Goal: Information Seeking & Learning: Learn about a topic

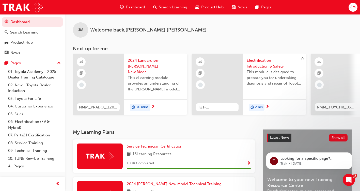
click at [169, 5] on span "Search Learning" at bounding box center [173, 7] width 28 height 6
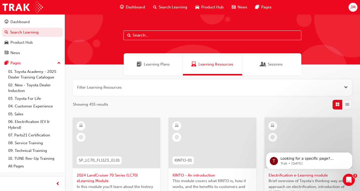
scroll to position [25, 0]
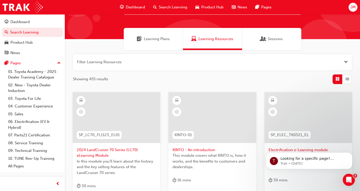
click at [137, 6] on span "Dashboard" at bounding box center [135, 7] width 19 height 6
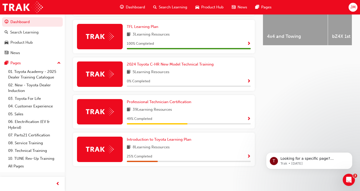
scroll to position [235, 0]
click at [249, 119] on span "Show Progress" at bounding box center [249, 119] width 4 height 5
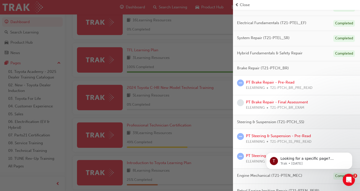
scroll to position [51, 0]
click at [293, 101] on link "PT Brake Repair - Final Assessment" at bounding box center [277, 101] width 62 height 5
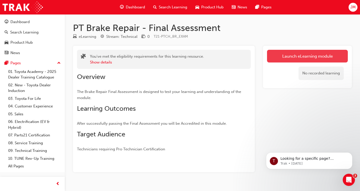
click at [297, 55] on link "Launch eLearning module" at bounding box center [307, 56] width 81 height 13
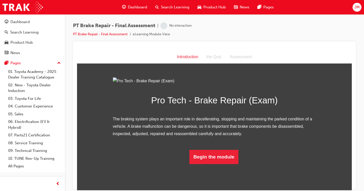
scroll to position [30, 0]
click at [215, 164] on button "Begin the module" at bounding box center [213, 157] width 49 height 14
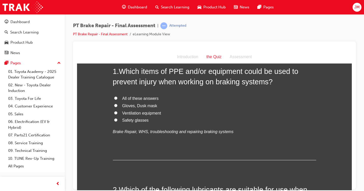
scroll to position [0, 0]
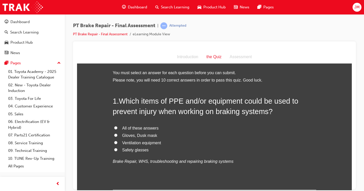
click at [114, 127] on input "All of these answers" at bounding box center [115, 127] width 3 height 3
radio input "true"
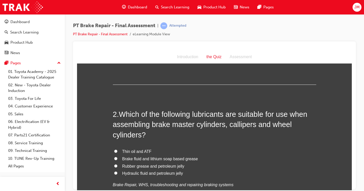
scroll to position [127, 0]
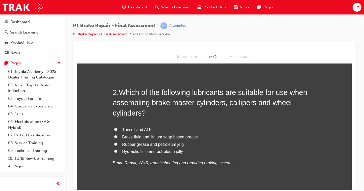
click at [115, 143] on input "Rubber grease and petroleum jelly" at bounding box center [115, 143] width 3 height 3
radio input "true"
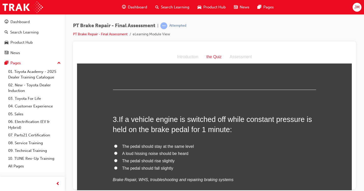
scroll to position [254, 0]
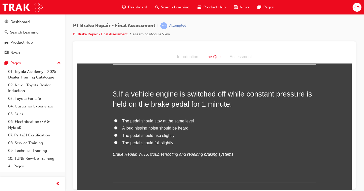
click at [114, 136] on input "The pedal should rise slightly" at bounding box center [115, 134] width 3 height 3
radio input "true"
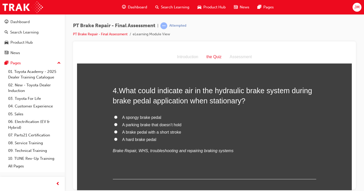
scroll to position [381, 0]
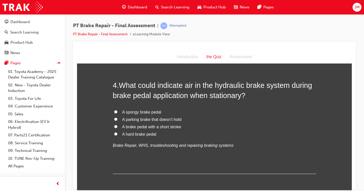
click at [114, 112] on input "A spongy brake pedal" at bounding box center [115, 111] width 3 height 3
radio input "true"
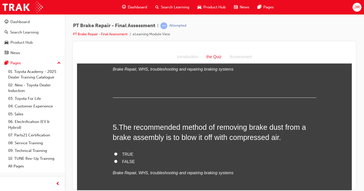
scroll to position [483, 0]
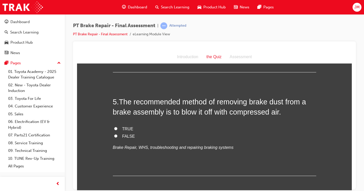
click at [114, 136] on input "FALSE" at bounding box center [115, 135] width 3 height 3
radio input "true"
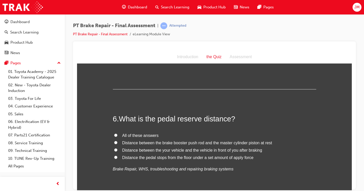
scroll to position [585, 0]
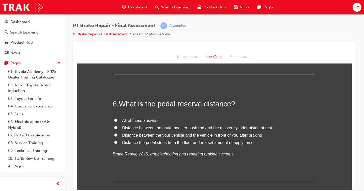
click at [115, 142] on input "Distance the pedal stops from the floor under a set amount of apply force" at bounding box center [115, 142] width 3 height 3
radio input "true"
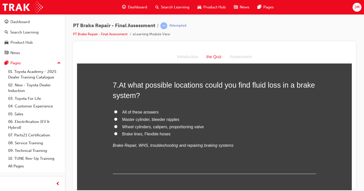
scroll to position [712, 0]
click at [114, 112] on input "All of these answers" at bounding box center [115, 111] width 3 height 3
radio input "true"
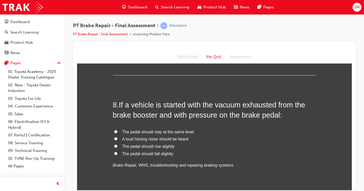
scroll to position [814, 0]
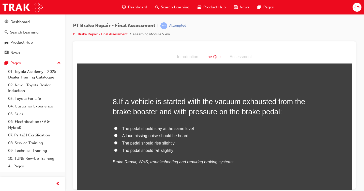
click at [114, 150] on input "The pedal should fall slightly" at bounding box center [115, 150] width 3 height 3
radio input "true"
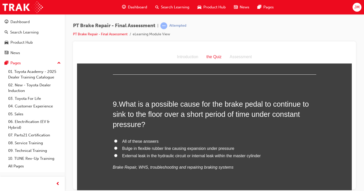
scroll to position [941, 0]
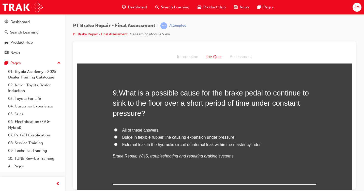
drag, startPoint x: 113, startPoint y: 143, endPoint x: 141, endPoint y: 153, distance: 29.8
click at [114, 143] on input "External leak in the hydraulic circuit or internal leak within the master cylin…" at bounding box center [115, 144] width 3 height 3
radio input "true"
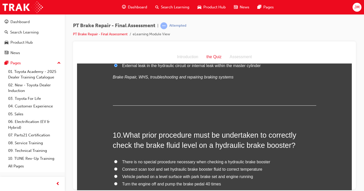
scroll to position [1068, 0]
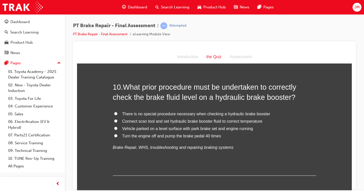
click at [114, 122] on input "Connect scan tool and set hydraulic brake booster fluid to correct temperature" at bounding box center [115, 120] width 3 height 3
radio input "true"
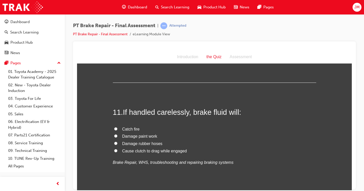
scroll to position [1170, 0]
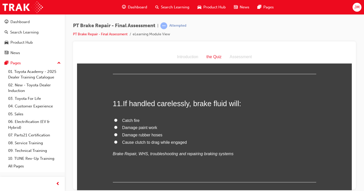
drag, startPoint x: 113, startPoint y: 127, endPoint x: 131, endPoint y: 125, distance: 18.0
click at [114, 127] on input "Damage paint work" at bounding box center [115, 127] width 3 height 3
radio input "true"
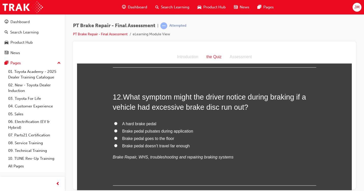
scroll to position [1293, 0]
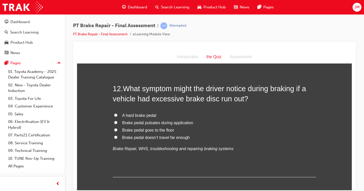
click at [114, 123] on input "Brake pedal pulsates during application" at bounding box center [115, 122] width 3 height 3
radio input "true"
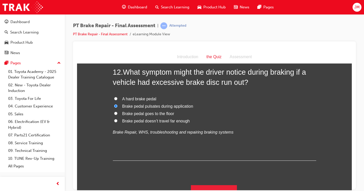
scroll to position [1318, 0]
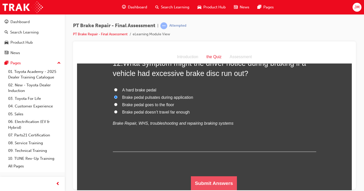
click at [195, 184] on button "Submit Answers" at bounding box center [214, 183] width 46 height 14
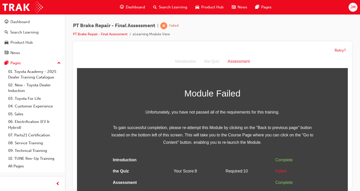
scroll to position [4, 0]
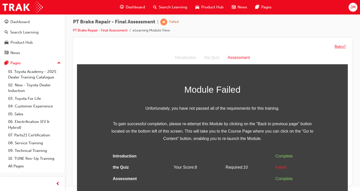
click at [342, 47] on button "Retry?" at bounding box center [340, 47] width 11 height 6
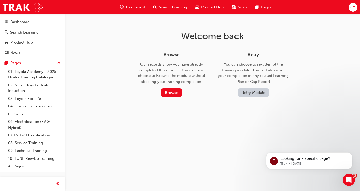
scroll to position [0, 0]
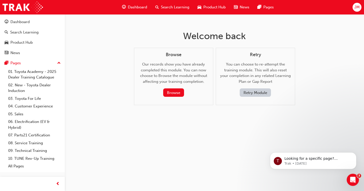
click at [263, 92] on button "Retry Module" at bounding box center [255, 92] width 31 height 8
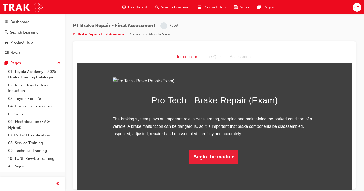
scroll to position [30, 0]
click at [219, 164] on button "Begin the module" at bounding box center [213, 157] width 49 height 14
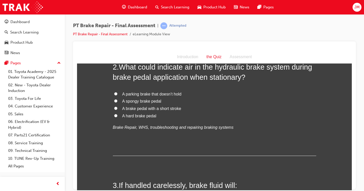
scroll to position [127, 0]
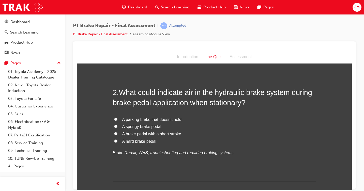
drag, startPoint x: 114, startPoint y: 126, endPoint x: 120, endPoint y: 125, distance: 6.5
click at [114, 126] on input "A spongy brake pedal" at bounding box center [115, 126] width 3 height 3
radio input "true"
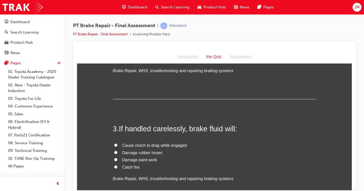
scroll to position [229, 0]
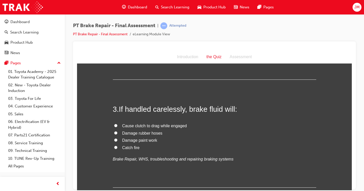
click at [114, 140] on input "Damage paint work" at bounding box center [115, 139] width 3 height 3
radio input "true"
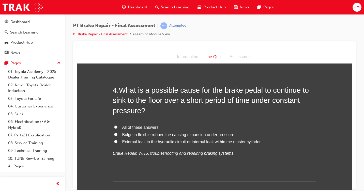
scroll to position [381, 0]
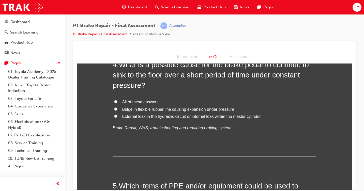
click at [114, 100] on input "All of these answers" at bounding box center [115, 101] width 3 height 3
radio input "true"
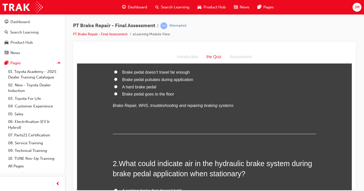
scroll to position [25, 0]
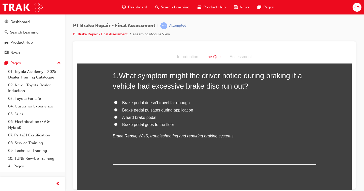
click at [114, 110] on input "Brake pedal pulsates during application" at bounding box center [115, 109] width 3 height 3
radio input "true"
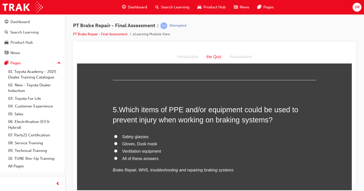
scroll to position [483, 0]
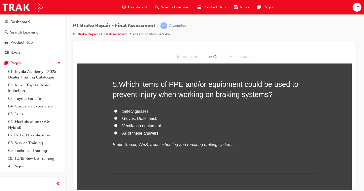
click at [114, 132] on input "All of these answers" at bounding box center [115, 132] width 3 height 3
radio input "true"
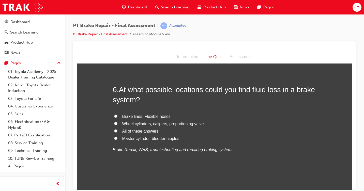
scroll to position [585, 0]
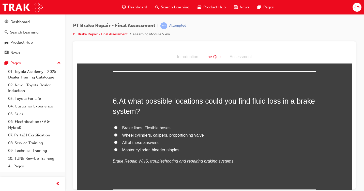
click at [114, 142] on input "All of these answers" at bounding box center [115, 142] width 3 height 3
radio input "true"
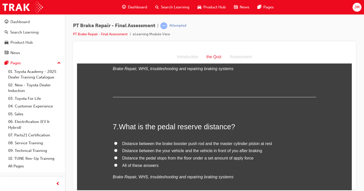
scroll to position [712, 0]
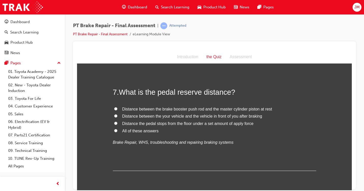
click at [114, 131] on input "All of these answers" at bounding box center [115, 130] width 3 height 3
radio input "true"
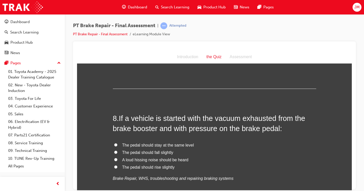
scroll to position [814, 0]
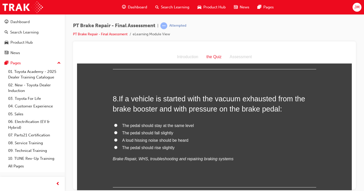
click at [114, 132] on input "The pedal should fall slightly" at bounding box center [115, 132] width 3 height 3
radio input "true"
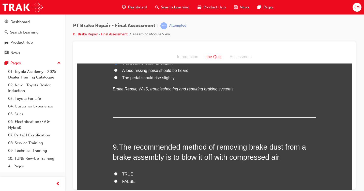
scroll to position [915, 0]
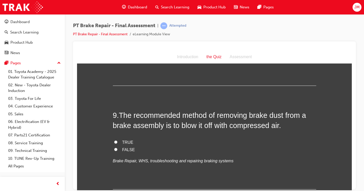
drag, startPoint x: 113, startPoint y: 142, endPoint x: 128, endPoint y: 142, distance: 15.0
click at [116, 142] on label "TRUE" at bounding box center [214, 142] width 203 height 7
click at [116, 142] on input "TRUE" at bounding box center [115, 141] width 3 height 3
radio input "true"
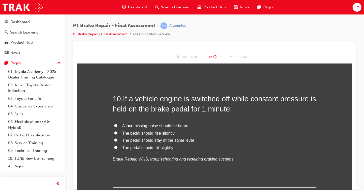
scroll to position [1043, 0]
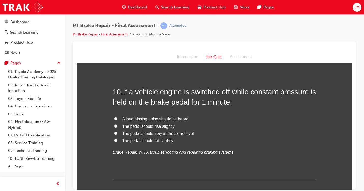
click at [115, 126] on input "The pedal should rise slightly" at bounding box center [115, 125] width 3 height 3
radio input "true"
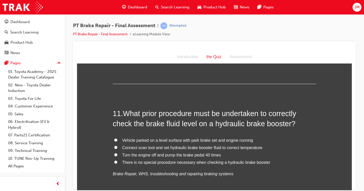
scroll to position [1144, 0]
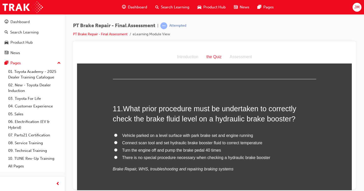
click at [116, 158] on label "There is no special procedure necessary when checking a hydraulic brake booster" at bounding box center [214, 157] width 203 height 7
click at [116, 158] on input "There is no special procedure necessary when checking a hydraulic brake booster" at bounding box center [115, 157] width 3 height 3
radio input "true"
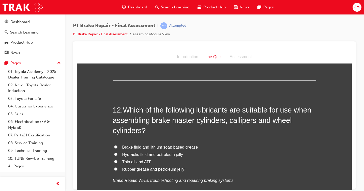
scroll to position [1271, 0]
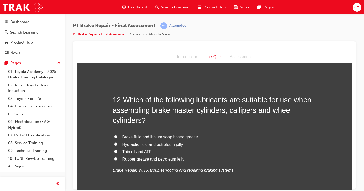
drag, startPoint x: 113, startPoint y: 158, endPoint x: 158, endPoint y: 157, distance: 45.3
click at [114, 158] on input "Rubber grease and petroleum jelly" at bounding box center [115, 158] width 3 height 3
radio input "true"
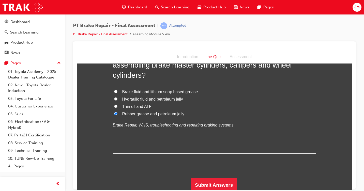
scroll to position [1318, 0]
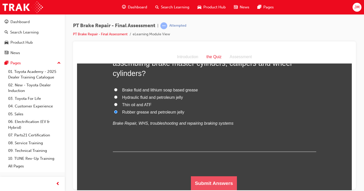
click at [213, 182] on button "Submit Answers" at bounding box center [214, 183] width 46 height 14
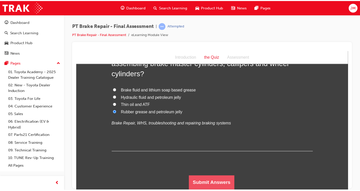
scroll to position [0, 0]
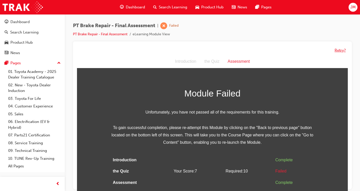
click at [342, 51] on button "Retry?" at bounding box center [340, 51] width 11 height 6
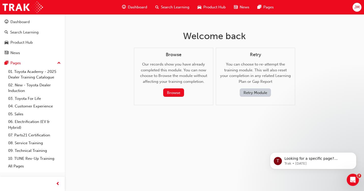
click at [263, 92] on button "Retry Module" at bounding box center [255, 92] width 31 height 8
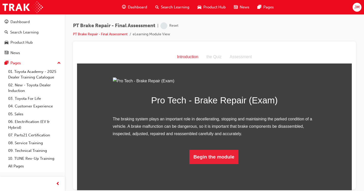
scroll to position [30, 0]
click at [222, 164] on button "Begin the module" at bounding box center [213, 157] width 49 height 14
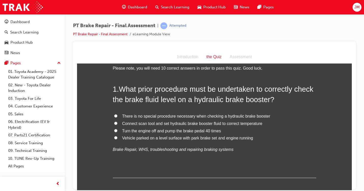
scroll to position [0, 0]
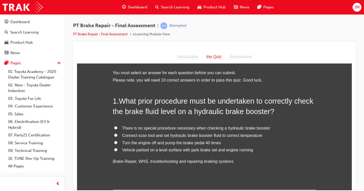
click at [114, 135] on input "Connect scan tool and set hydraulic brake booster fluid to correct temperature" at bounding box center [115, 134] width 3 height 3
radio input "true"
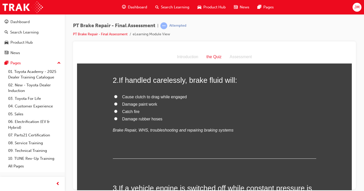
scroll to position [127, 0]
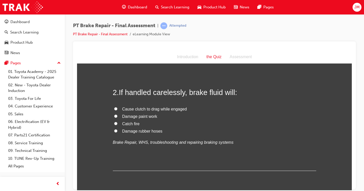
click at [114, 116] on input "Damage paint work" at bounding box center [115, 115] width 3 height 3
radio input "true"
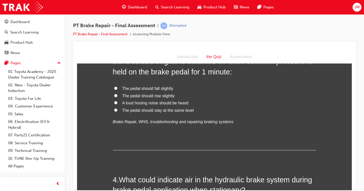
scroll to position [254, 0]
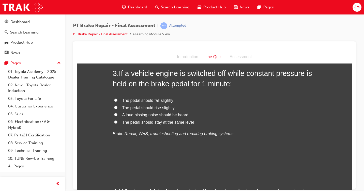
drag, startPoint x: 113, startPoint y: 107, endPoint x: 139, endPoint y: 108, distance: 26.5
click at [114, 107] on input "The pedal should rise slightly" at bounding box center [115, 107] width 3 height 3
radio input "true"
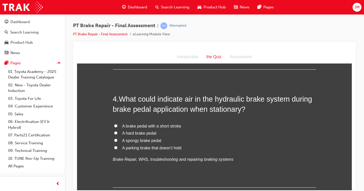
scroll to position [356, 0]
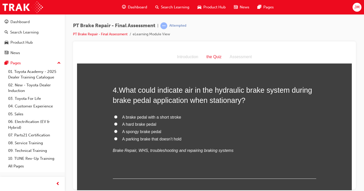
click at [114, 131] on input "A spongy brake pedal" at bounding box center [115, 131] width 3 height 3
radio input "true"
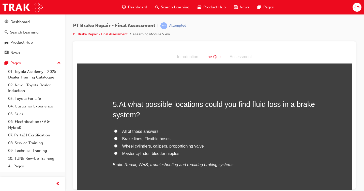
scroll to position [458, 0]
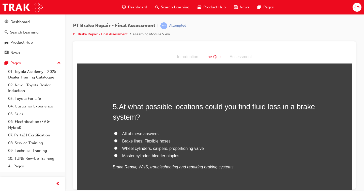
click at [114, 132] on input "All of these answers" at bounding box center [115, 133] width 3 height 3
radio input "true"
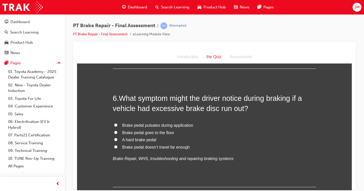
scroll to position [585, 0]
click at [114, 124] on input "Brake pedal pulsates during application" at bounding box center [115, 124] width 3 height 3
radio input "true"
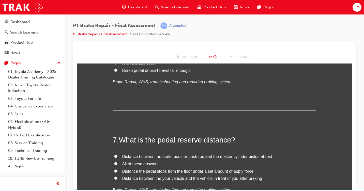
scroll to position [687, 0]
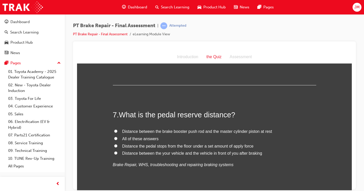
click at [114, 145] on input "Distance the pedal stops from the floor under a set amount of apply force" at bounding box center [115, 145] width 3 height 3
radio input "true"
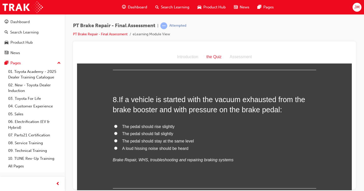
scroll to position [814, 0]
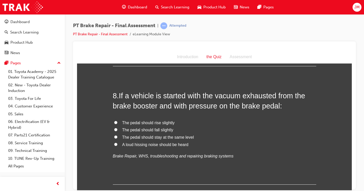
click at [114, 130] on input "The pedal should fall slightly" at bounding box center [115, 129] width 3 height 3
radio input "true"
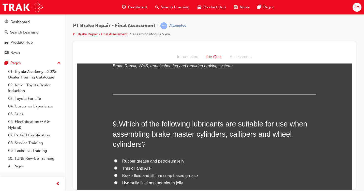
scroll to position [915, 0]
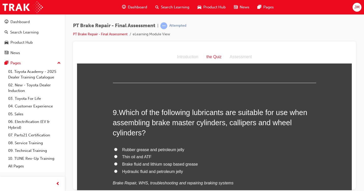
click at [114, 148] on input "Rubber grease and petroleum jelly" at bounding box center [115, 149] width 3 height 3
radio input "true"
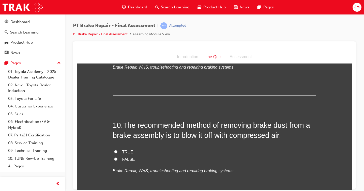
scroll to position [1043, 0]
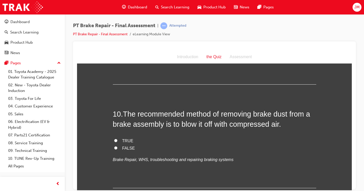
drag, startPoint x: 114, startPoint y: 147, endPoint x: 129, endPoint y: 143, distance: 15.9
click at [114, 146] on input "FALSE" at bounding box center [115, 147] width 3 height 3
radio input "true"
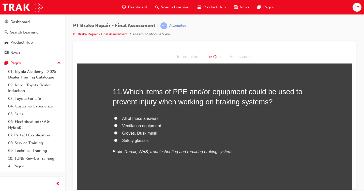
scroll to position [1170, 0]
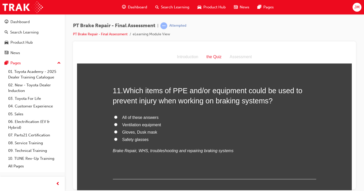
click at [114, 139] on input "Safety glasses" at bounding box center [115, 139] width 3 height 3
radio input "true"
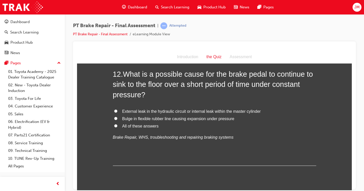
scroll to position [1293, 0]
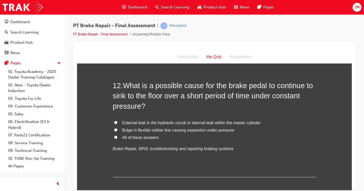
click at [114, 123] on input "External leak in the hydraulic circuit or internal leak within the master cylin…" at bounding box center [115, 122] width 3 height 3
radio input "true"
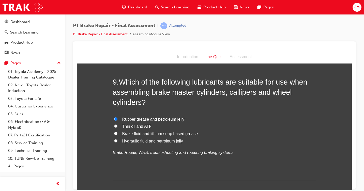
scroll to position [937, 0]
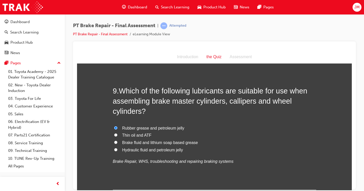
click at [115, 143] on input "Brake fluid and lithium soap based grease" at bounding box center [115, 142] width 3 height 3
radio input "true"
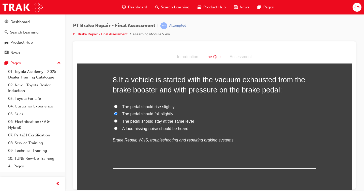
scroll to position [810, 0]
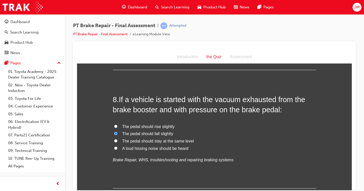
drag, startPoint x: 114, startPoint y: 147, endPoint x: 185, endPoint y: 137, distance: 72.4
click at [114, 147] on input "A loud hissing noise should be heard" at bounding box center [115, 147] width 3 height 3
radio input "true"
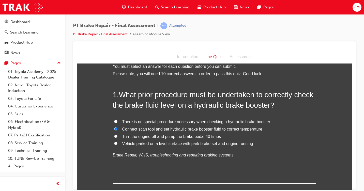
scroll to position [0, 0]
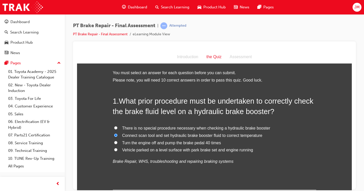
click at [114, 127] on input "There is no special procedure necessary when checking a hydraulic brake booster" at bounding box center [115, 127] width 3 height 3
radio input "true"
click at [114, 149] on input "Vehicle parked on a level surface with park brake set and engine running" at bounding box center [115, 149] width 3 height 3
radio input "true"
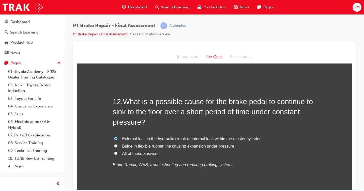
scroll to position [1318, 0]
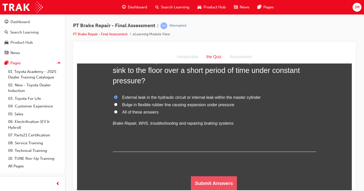
click at [198, 188] on button "Submit Answers" at bounding box center [214, 183] width 46 height 14
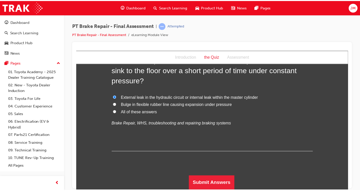
scroll to position [0, 0]
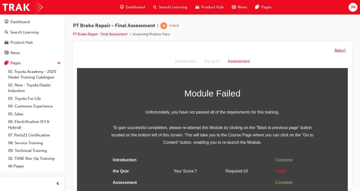
click at [341, 51] on button "Retry?" at bounding box center [340, 51] width 11 height 6
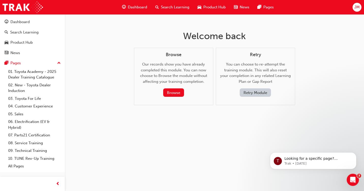
click at [265, 91] on button "Retry Module" at bounding box center [255, 92] width 31 height 8
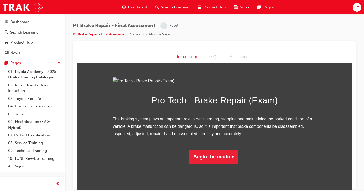
scroll to position [30, 0]
click at [205, 164] on button "Begin the module" at bounding box center [213, 157] width 49 height 14
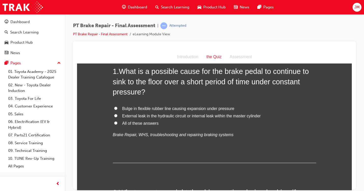
scroll to position [0, 0]
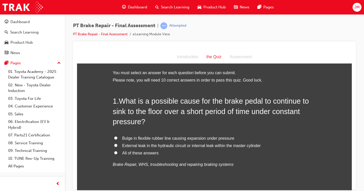
click at [114, 153] on input "All of these answers" at bounding box center [115, 152] width 3 height 3
radio input "true"
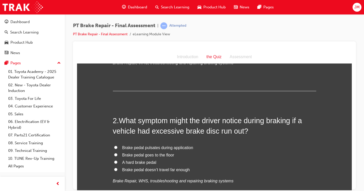
scroll to position [127, 0]
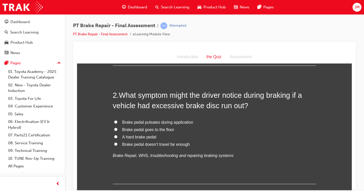
click at [114, 144] on input "Brake pedal doesn’t travel far enough" at bounding box center [115, 143] width 3 height 3
radio input "true"
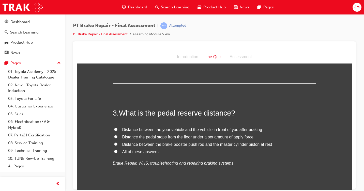
scroll to position [229, 0]
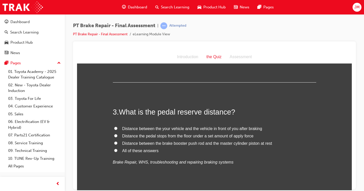
click at [114, 135] on input "Distance the pedal stops from the floor under a set amount of apply force" at bounding box center [115, 135] width 3 height 3
radio input "true"
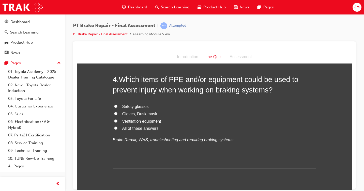
scroll to position [381, 0]
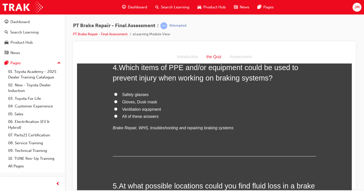
click at [114, 117] on input "All of these answers" at bounding box center [115, 115] width 3 height 3
radio input "true"
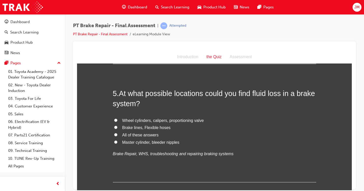
scroll to position [483, 0]
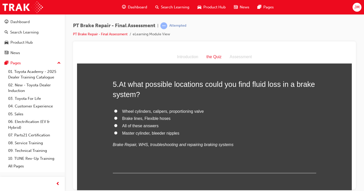
click at [114, 131] on input "Master cylinder, bleeder nipples" at bounding box center [115, 132] width 3 height 3
radio input "true"
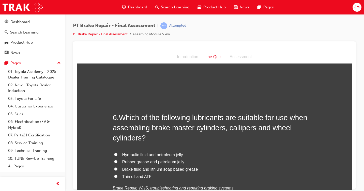
scroll to position [585, 0]
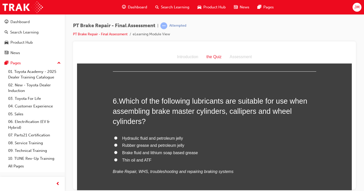
click at [114, 160] on input "Thin oil and ATF" at bounding box center [115, 159] width 3 height 3
radio input "true"
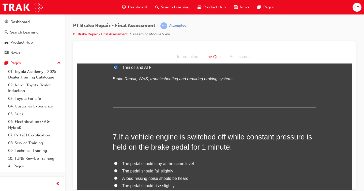
scroll to position [687, 0]
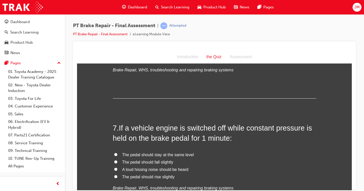
click at [114, 176] on input "The pedal should rise slightly" at bounding box center [115, 176] width 3 height 3
radio input "true"
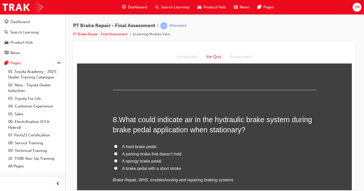
scroll to position [814, 0]
click at [114, 160] on input "A spongy brake pedal" at bounding box center [115, 160] width 3 height 3
radio input "true"
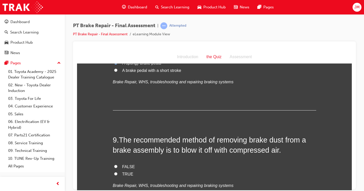
scroll to position [966, 0]
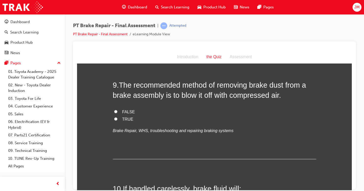
click at [114, 112] on input "FALSE" at bounding box center [115, 111] width 3 height 3
radio input "true"
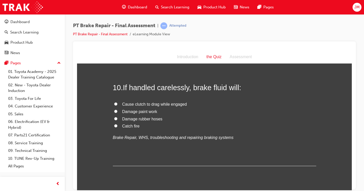
scroll to position [1068, 0]
click at [114, 110] on input "Damage paint work" at bounding box center [115, 110] width 3 height 3
radio input "true"
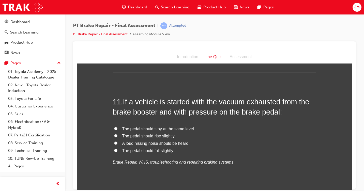
scroll to position [1170, 0]
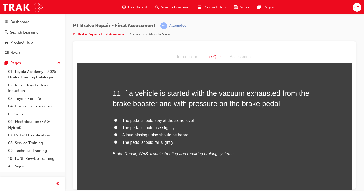
click at [115, 120] on input "The pedal should stay at the same level" at bounding box center [115, 119] width 3 height 3
radio input "true"
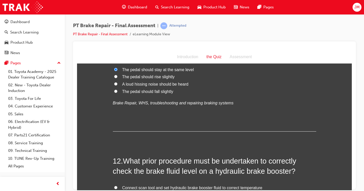
scroll to position [1246, 0]
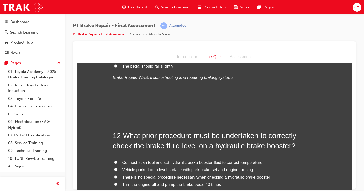
click at [114, 184] on input "Turn the engine off and pump the brake pedal 40 times" at bounding box center [115, 184] width 3 height 3
radio input "true"
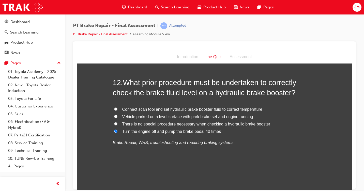
scroll to position [1318, 0]
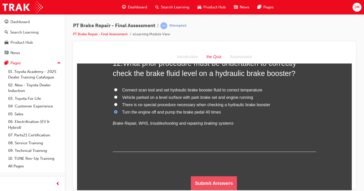
click at [205, 186] on button "Submit Answers" at bounding box center [214, 183] width 46 height 14
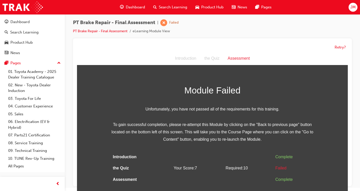
scroll to position [4, 0]
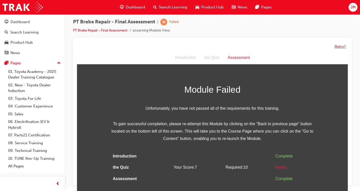
click at [340, 47] on button "Retry?" at bounding box center [340, 47] width 11 height 6
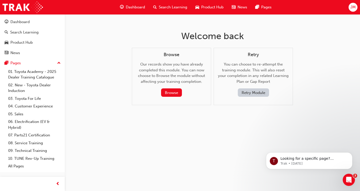
scroll to position [0, 0]
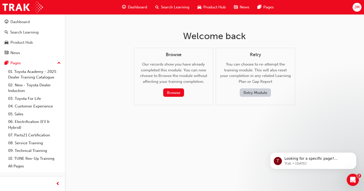
click at [263, 91] on button "Retry Module" at bounding box center [255, 92] width 31 height 8
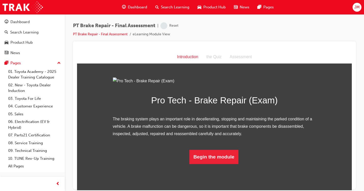
scroll to position [30, 0]
click at [214, 164] on button "Begin the module" at bounding box center [213, 157] width 49 height 14
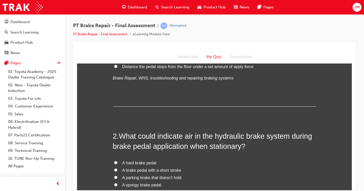
scroll to position [25, 0]
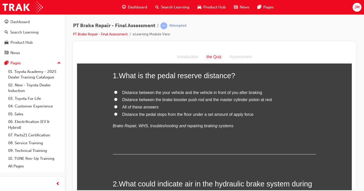
click at [114, 106] on input "All of these answers" at bounding box center [115, 106] width 3 height 3
radio input "true"
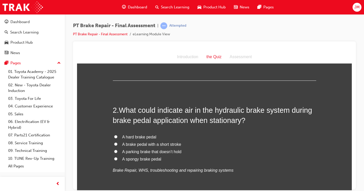
scroll to position [102, 0]
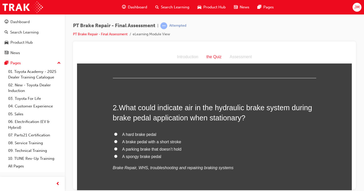
click at [114, 155] on input "A spongy brake pedal" at bounding box center [115, 156] width 3 height 3
radio input "true"
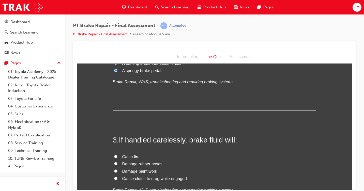
scroll to position [203, 0]
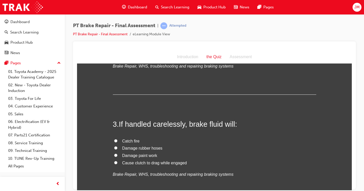
click at [114, 140] on input "Catch fire" at bounding box center [115, 140] width 3 height 3
radio input "true"
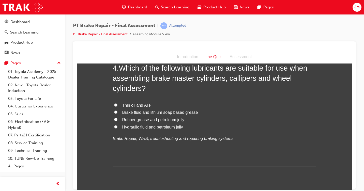
scroll to position [356, 0]
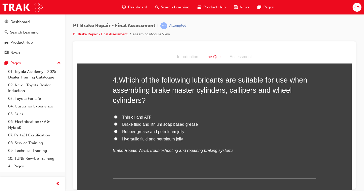
click at [114, 115] on input "Thin oil and ATF" at bounding box center [115, 116] width 3 height 3
radio input "true"
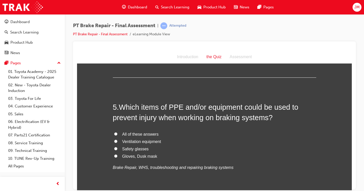
scroll to position [458, 0]
click at [114, 133] on input "All of these answers" at bounding box center [115, 133] width 3 height 3
radio input "true"
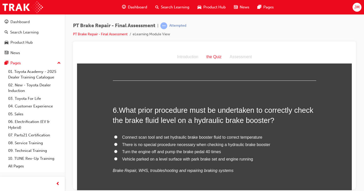
scroll to position [585, 0]
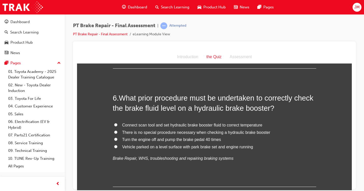
click at [114, 132] on input "There is no special procedure necessary when checking a hydraulic brake booster" at bounding box center [115, 131] width 3 height 3
radio input "true"
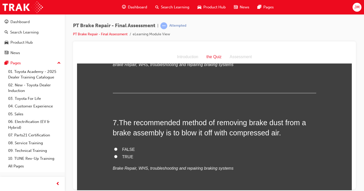
scroll to position [687, 0]
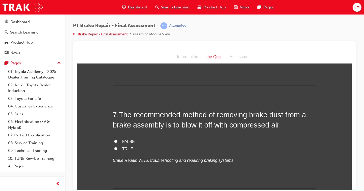
drag, startPoint x: 114, startPoint y: 141, endPoint x: 140, endPoint y: 142, distance: 25.2
click at [115, 141] on label "FALSE" at bounding box center [214, 141] width 203 height 7
click at [115, 141] on input "FALSE" at bounding box center [115, 141] width 3 height 3
radio input "true"
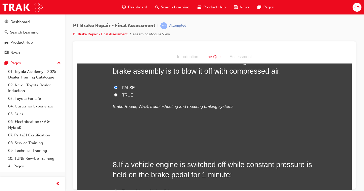
scroll to position [788, 0]
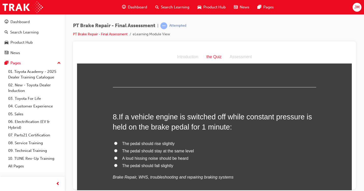
drag, startPoint x: 115, startPoint y: 143, endPoint x: 124, endPoint y: 142, distance: 9.7
click at [115, 143] on label "The pedal should rise slightly" at bounding box center [214, 143] width 203 height 7
click at [115, 143] on input "The pedal should rise slightly" at bounding box center [115, 143] width 3 height 3
radio input "true"
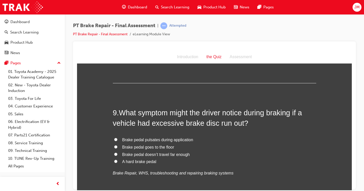
scroll to position [915, 0]
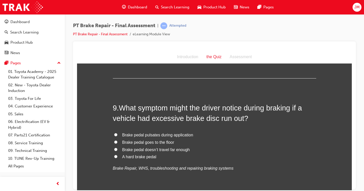
click at [114, 133] on input "Brake pedal pulsates during application" at bounding box center [115, 134] width 3 height 3
radio input "true"
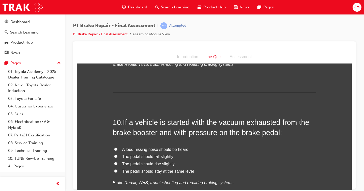
scroll to position [1017, 0]
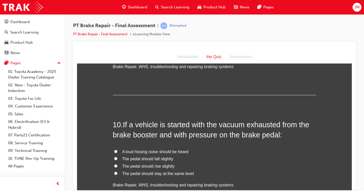
drag, startPoint x: 113, startPoint y: 158, endPoint x: 128, endPoint y: 155, distance: 15.5
click at [114, 157] on input "The pedal should fall slightly" at bounding box center [115, 158] width 3 height 3
radio input "true"
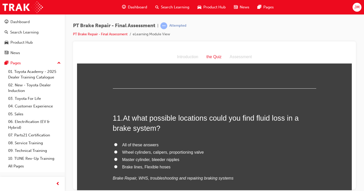
scroll to position [1144, 0]
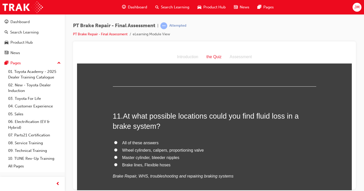
drag, startPoint x: 114, startPoint y: 142, endPoint x: 160, endPoint y: 143, distance: 46.3
click at [122, 142] on label "All of these answers" at bounding box center [214, 142] width 203 height 7
click at [117, 142] on input "All of these answers" at bounding box center [115, 142] width 3 height 3
radio input "true"
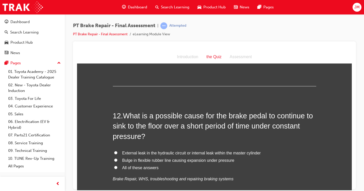
scroll to position [1297, 0]
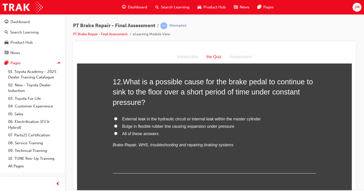
drag, startPoint x: 114, startPoint y: 133, endPoint x: 129, endPoint y: 131, distance: 15.1
click at [115, 133] on input "All of these answers" at bounding box center [115, 133] width 3 height 3
radio input "true"
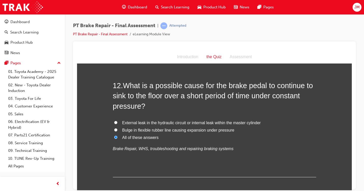
scroll to position [1318, 0]
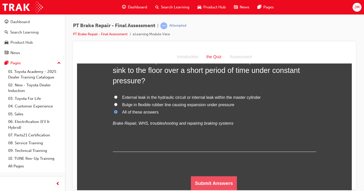
click at [213, 179] on button "Submit Answers" at bounding box center [214, 183] width 46 height 14
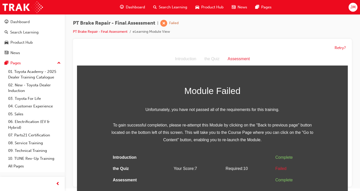
scroll to position [4, 0]
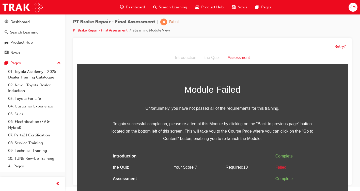
click at [338, 47] on button "Retry?" at bounding box center [340, 47] width 11 height 6
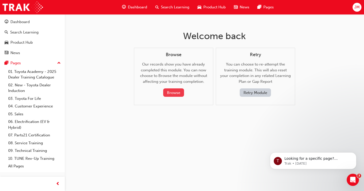
drag, startPoint x: 174, startPoint y: 93, endPoint x: 176, endPoint y: 91, distance: 3.0
click at [176, 91] on button "Browse" at bounding box center [173, 92] width 21 height 8
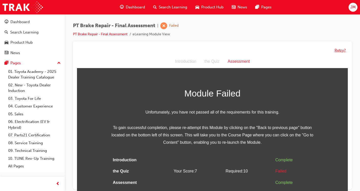
click at [335, 50] on button "Retry?" at bounding box center [340, 51] width 11 height 6
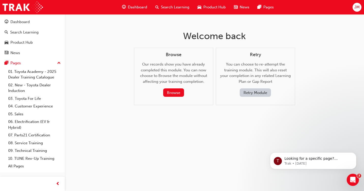
click at [144, 7] on span "Dashboard" at bounding box center [137, 7] width 19 height 6
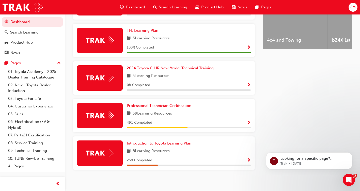
scroll to position [235, 0]
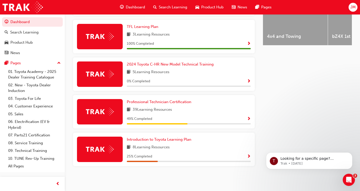
click at [248, 119] on span "Show Progress" at bounding box center [249, 119] width 4 height 5
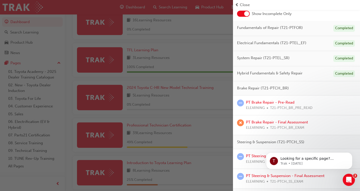
scroll to position [76, 0]
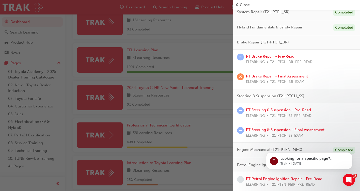
click at [277, 57] on link "PT Brake Repair - Pre-Read" at bounding box center [270, 56] width 49 height 5
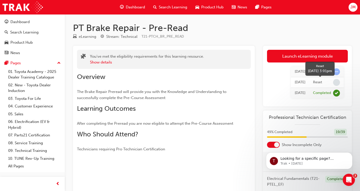
click at [338, 82] on span "learningRecordVerb_NONE-icon" at bounding box center [336, 82] width 7 height 7
click at [178, 63] on div "Show details" at bounding box center [147, 63] width 114 height 6
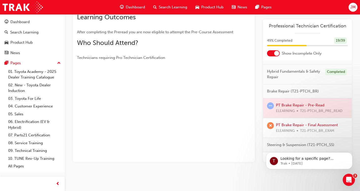
scroll to position [102, 0]
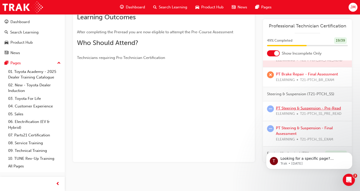
click at [305, 111] on link "PT Steering & Suspension - Pre-Read" at bounding box center [308, 108] width 65 height 5
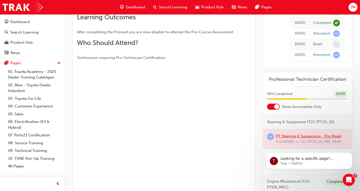
scroll to position [153, 0]
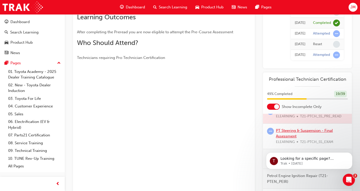
click at [307, 137] on link "PT Steering & Suspension - Final Assessment" at bounding box center [304, 133] width 57 height 10
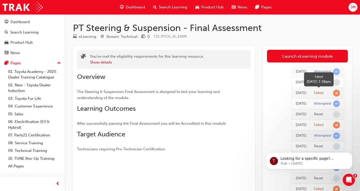
click at [337, 94] on span "learningRecordVerb_FAIL-icon" at bounding box center [336, 93] width 7 height 7
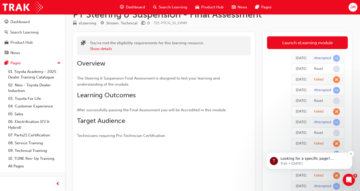
scroll to position [2, 0]
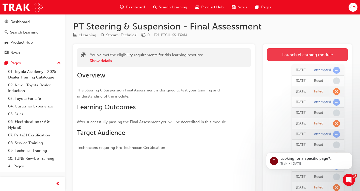
click at [332, 57] on link "Launch eLearning module" at bounding box center [307, 54] width 81 height 13
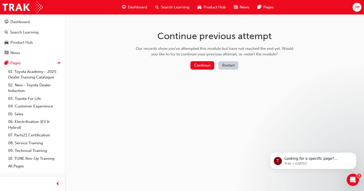
click at [223, 66] on button "Restart" at bounding box center [228, 65] width 20 height 8
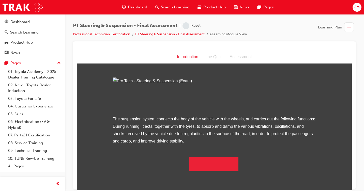
scroll to position [37, 0]
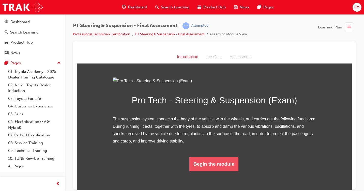
click at [220, 171] on button "Begin the module" at bounding box center [213, 164] width 49 height 14
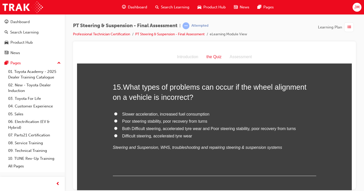
scroll to position [1672, 0]
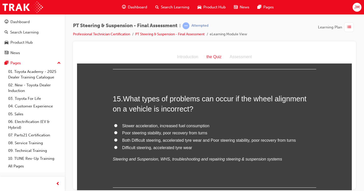
click at [114, 138] on input "Both Difficult steering, accelerated tyre wear and Poor steering stability, poo…" at bounding box center [115, 139] width 3 height 3
radio input "true"
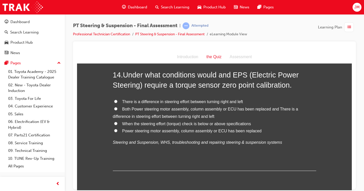
scroll to position [1545, 0]
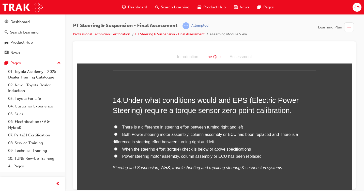
drag, startPoint x: 113, startPoint y: 145, endPoint x: 118, endPoint y: 145, distance: 5.1
click at [116, 153] on label "Power steering motor assembly, column assembly or ECU has been replaced" at bounding box center [214, 156] width 203 height 7
click at [116, 154] on input "Power steering motor assembly, column assembly or ECU has been replaced" at bounding box center [115, 155] width 3 height 3
radio input "true"
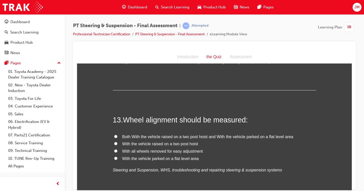
scroll to position [1417, 0]
click at [114, 149] on input "With all wheels removed for easy adjustment" at bounding box center [115, 150] width 3 height 3
radio input "true"
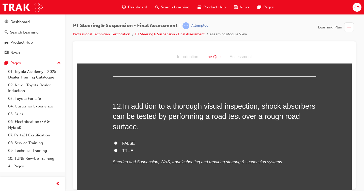
scroll to position [1316, 0]
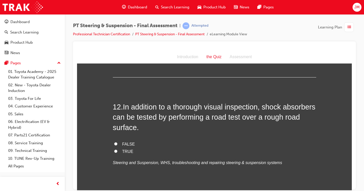
drag, startPoint x: 114, startPoint y: 141, endPoint x: 143, endPoint y: 138, distance: 28.9
click at [116, 148] on label "TRUE" at bounding box center [214, 151] width 203 height 7
click at [116, 150] on input "TRUE" at bounding box center [115, 151] width 3 height 3
radio input "true"
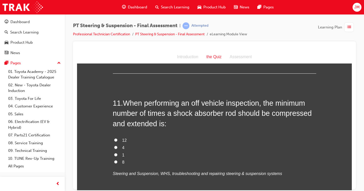
scroll to position [1189, 0]
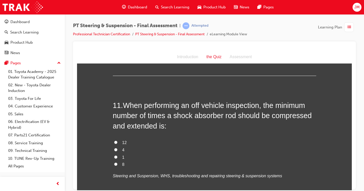
click at [115, 155] on input "1" at bounding box center [115, 156] width 3 height 3
radio input "true"
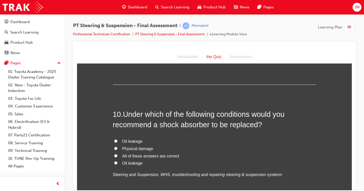
scroll to position [1061, 0]
drag, startPoint x: 114, startPoint y: 145, endPoint x: 128, endPoint y: 146, distance: 14.2
click at [114, 154] on input "All of these answers are correct" at bounding box center [115, 155] width 3 height 3
radio input "true"
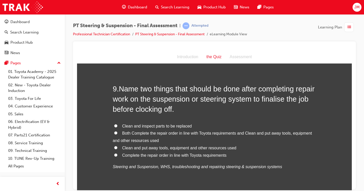
scroll to position [960, 0]
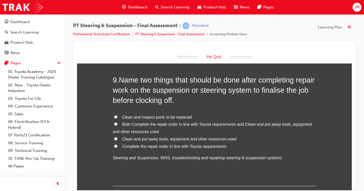
click at [114, 122] on input "Both Complete the repair order in line with Toyota requirements and Clean and p…" at bounding box center [115, 123] width 3 height 3
radio input "true"
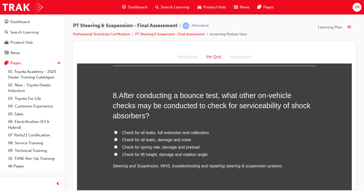
scroll to position [807, 0]
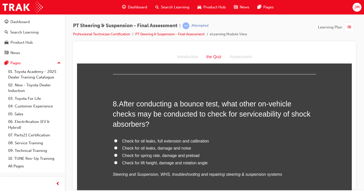
click at [114, 139] on input "Check for oil leaks, full extension and calibration" at bounding box center [115, 140] width 3 height 3
radio input "true"
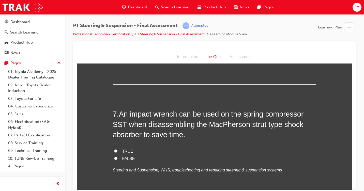
scroll to position [680, 0]
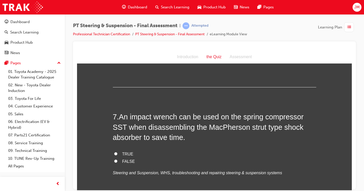
click at [114, 152] on input "TRUE" at bounding box center [115, 153] width 3 height 3
radio input "true"
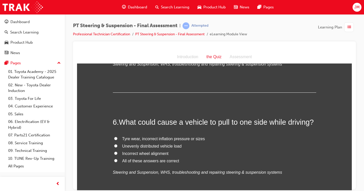
scroll to position [578, 0]
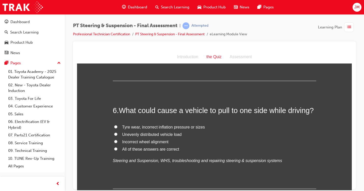
drag, startPoint x: 115, startPoint y: 139, endPoint x: 122, endPoint y: 136, distance: 7.5
click at [115, 146] on label "All of these answers are correct" at bounding box center [214, 149] width 203 height 7
click at [115, 147] on input "All of these answers are correct" at bounding box center [115, 148] width 3 height 3
radio input "true"
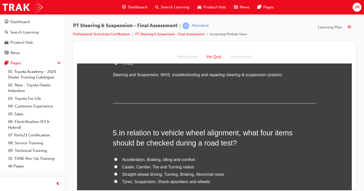
scroll to position [451, 0]
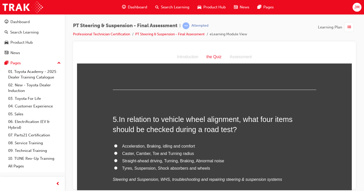
click at [115, 152] on input "Caster, Camber, Toe and Turning radius" at bounding box center [115, 153] width 3 height 3
radio input "true"
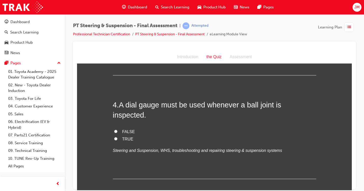
scroll to position [349, 0]
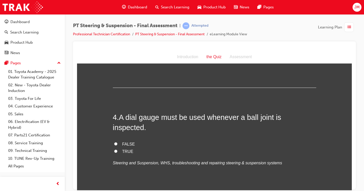
click at [114, 150] on input "TRUE" at bounding box center [115, 151] width 3 height 3
radio input "true"
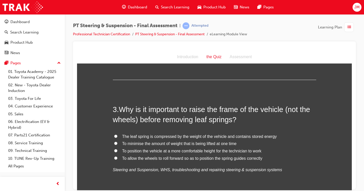
scroll to position [248, 0]
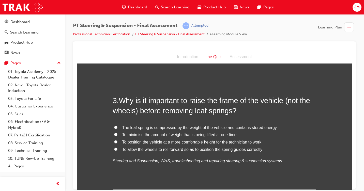
drag, startPoint x: 114, startPoint y: 126, endPoint x: 118, endPoint y: 125, distance: 3.9
click at [116, 126] on label "The leaf spring is compressed by the weight of the vehicle and contains stored …" at bounding box center [214, 127] width 203 height 7
click at [116, 126] on input "The leaf spring is compressed by the weight of the vehicle and contains stored …" at bounding box center [115, 127] width 3 height 3
radio input "true"
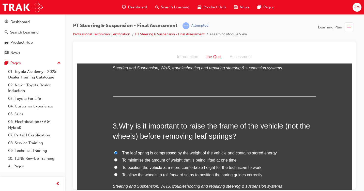
scroll to position [146, 0]
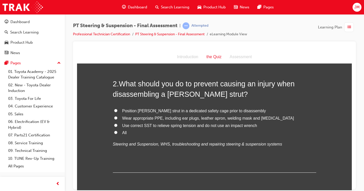
drag, startPoint x: 115, startPoint y: 132, endPoint x: 166, endPoint y: 129, distance: 51.5
click at [115, 132] on input "All" at bounding box center [115, 132] width 3 height 3
radio input "true"
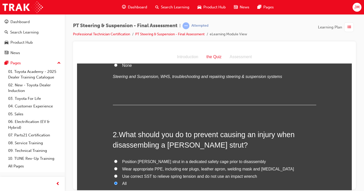
scroll to position [19, 0]
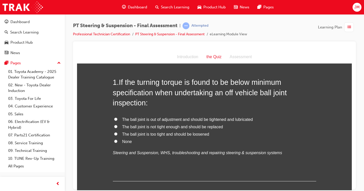
click at [114, 142] on input "None" at bounding box center [115, 141] width 3 height 3
radio input "true"
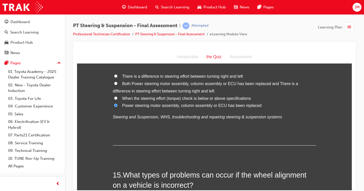
scroll to position [1697, 0]
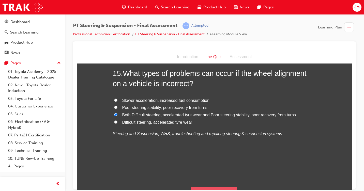
click at [215, 187] on button "Submit Answers" at bounding box center [214, 194] width 46 height 14
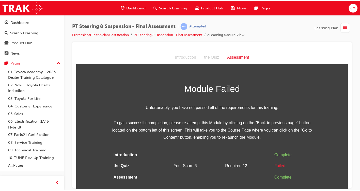
scroll to position [0, 0]
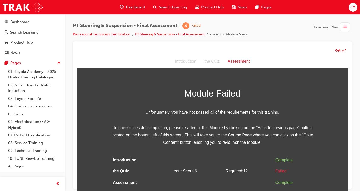
click at [355, 8] on span "JM" at bounding box center [353, 7] width 5 height 6
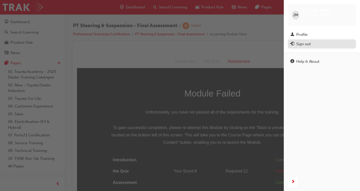
click at [311, 41] on div "Sign out" at bounding box center [303, 44] width 14 height 6
